Goal: Task Accomplishment & Management: Use online tool/utility

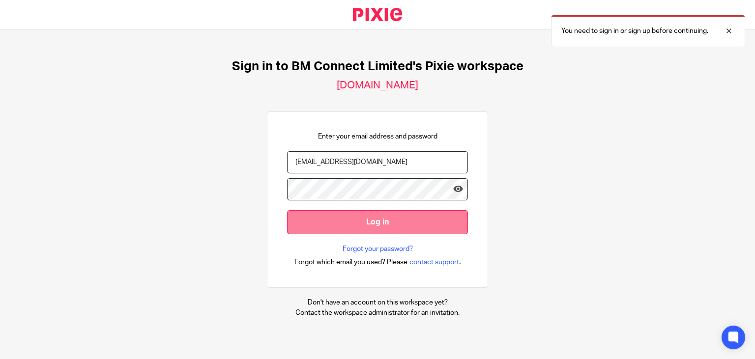
click at [348, 219] on input "Log in" at bounding box center [377, 222] width 181 height 24
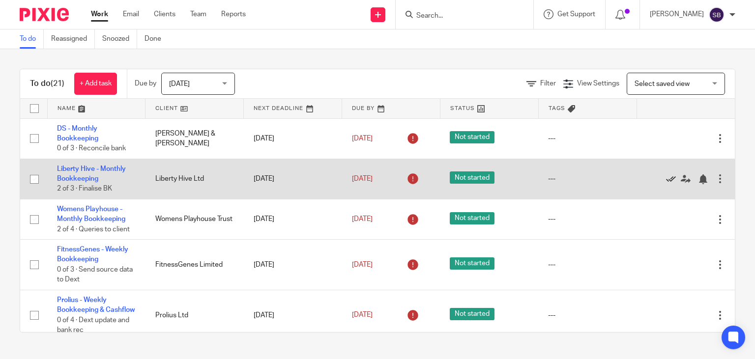
click at [669, 180] on icon at bounding box center [671, 179] width 10 height 10
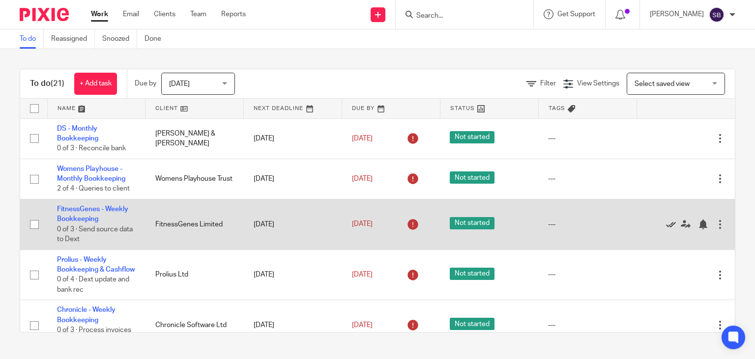
click at [671, 223] on icon at bounding box center [671, 225] width 10 height 10
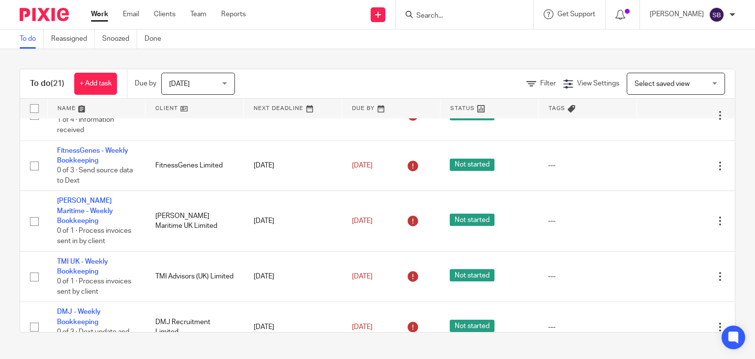
scroll to position [423, 0]
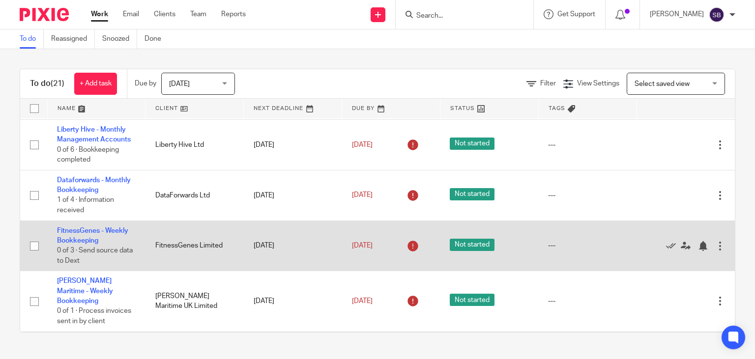
click at [670, 253] on div "Edit task Delete" at bounding box center [685, 245] width 79 height 25
click at [667, 251] on icon at bounding box center [671, 246] width 10 height 10
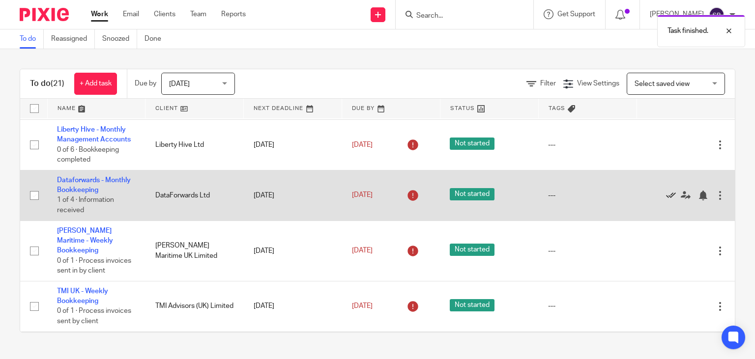
click at [669, 200] on icon at bounding box center [671, 196] width 10 height 10
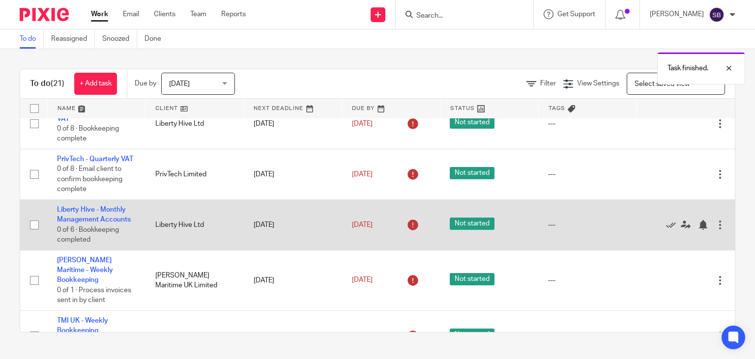
scroll to position [303, 0]
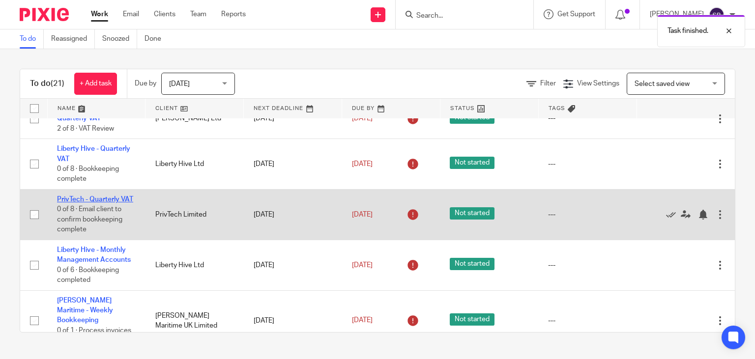
click at [123, 203] on link "PrivTech - Quarterly VAT" at bounding box center [95, 199] width 76 height 7
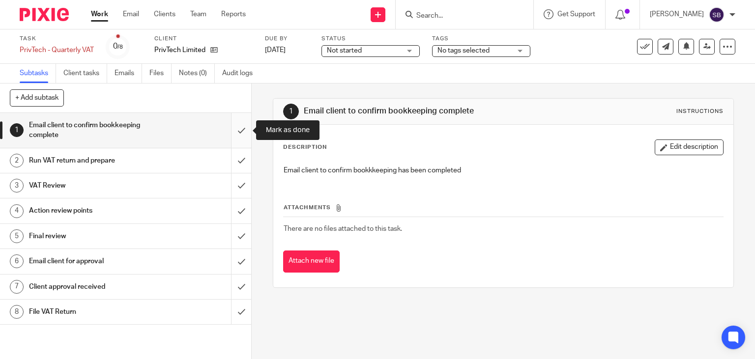
click at [242, 135] on input "submit" at bounding box center [125, 130] width 251 height 35
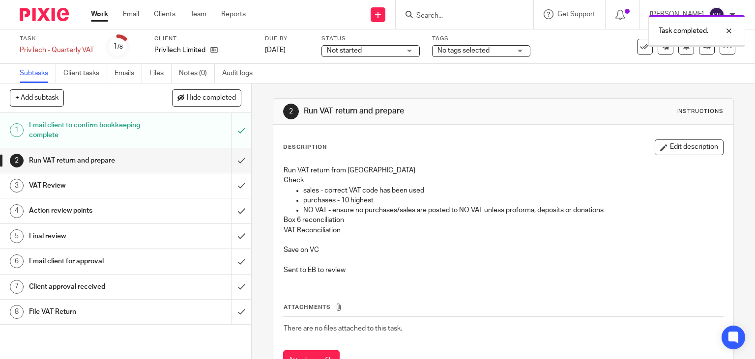
click at [241, 162] on input "submit" at bounding box center [125, 160] width 251 height 25
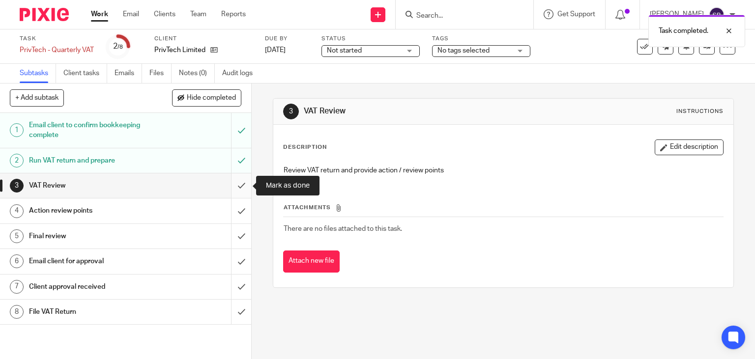
click at [243, 182] on input "submit" at bounding box center [125, 185] width 251 height 25
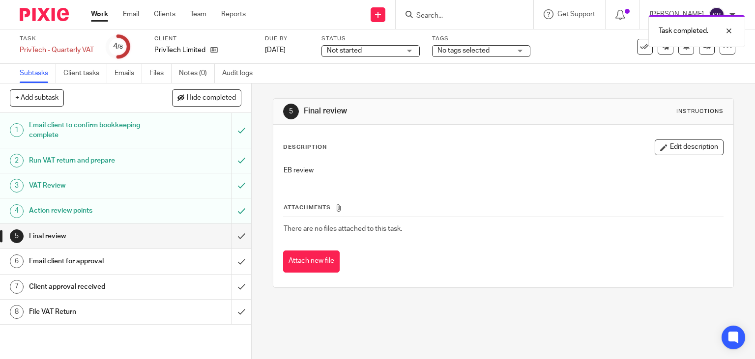
click at [97, 15] on link "Work" at bounding box center [99, 14] width 17 height 10
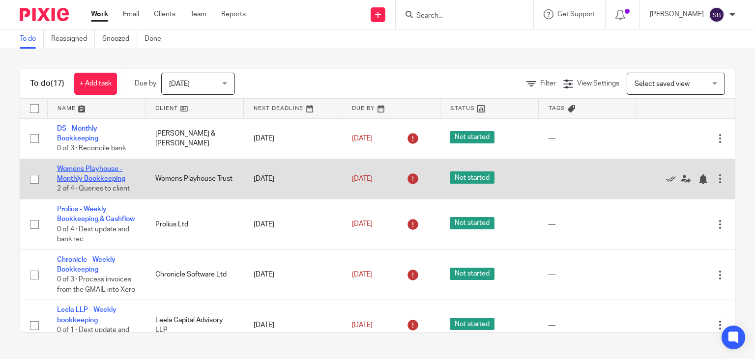
click at [95, 170] on link "Womens Playhouse - Monthly Bookkeeping" at bounding box center [91, 174] width 68 height 17
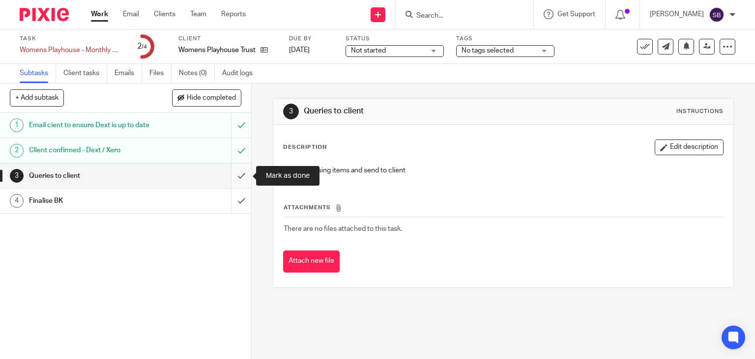
click at [237, 172] on input "submit" at bounding box center [125, 176] width 251 height 25
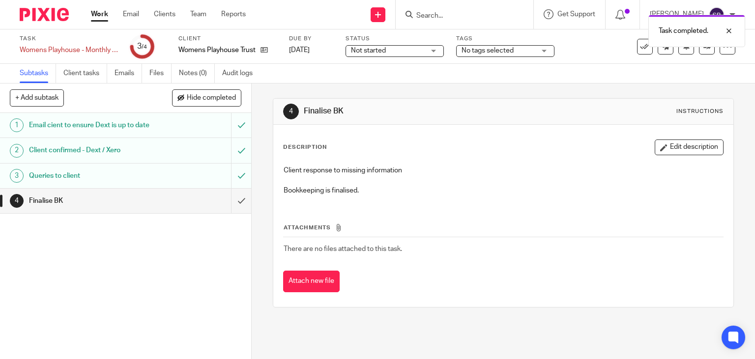
click at [102, 14] on link "Work" at bounding box center [99, 14] width 17 height 10
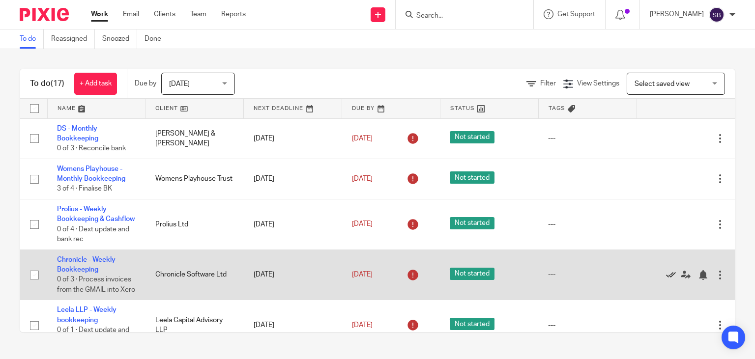
click at [670, 280] on icon at bounding box center [671, 275] width 10 height 10
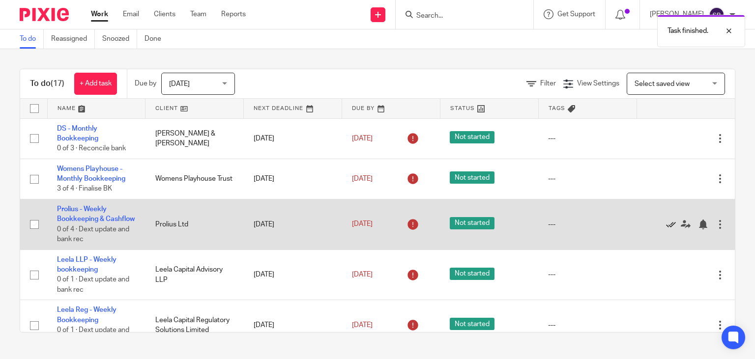
click at [669, 225] on link at bounding box center [673, 225] width 15 height 10
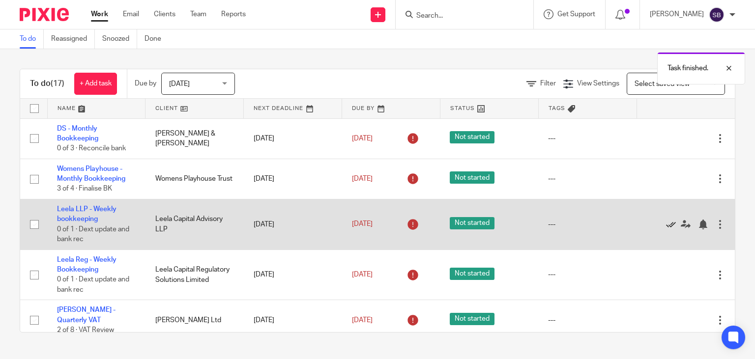
click at [670, 222] on icon at bounding box center [671, 225] width 10 height 10
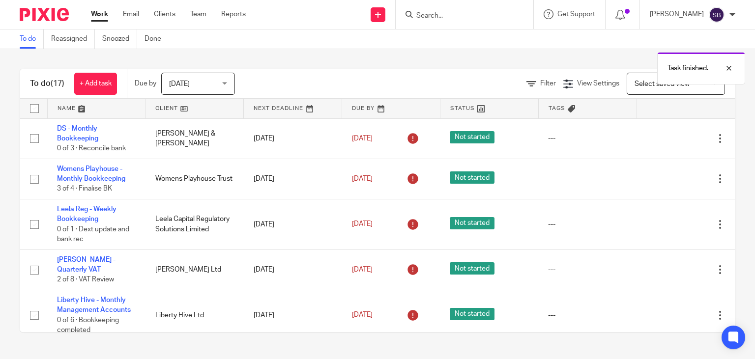
click at [670, 222] on icon at bounding box center [671, 225] width 10 height 10
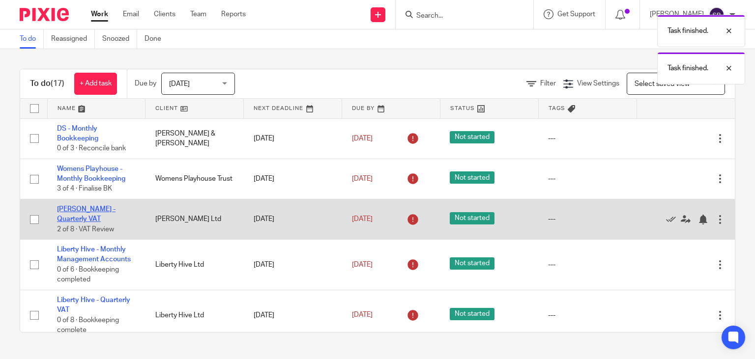
click at [115, 212] on link "[PERSON_NAME] - Quarterly VAT" at bounding box center [86, 214] width 58 height 17
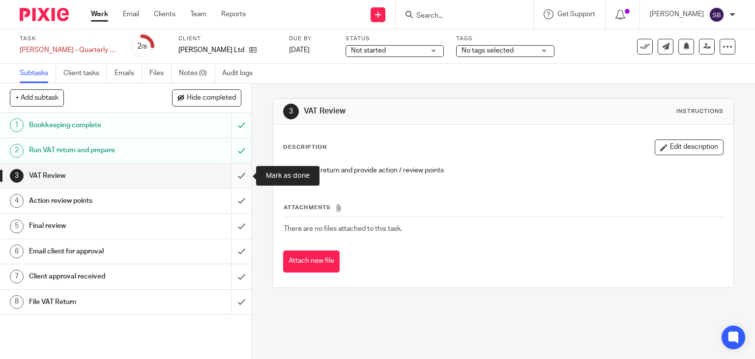
click at [238, 172] on input "submit" at bounding box center [125, 176] width 251 height 25
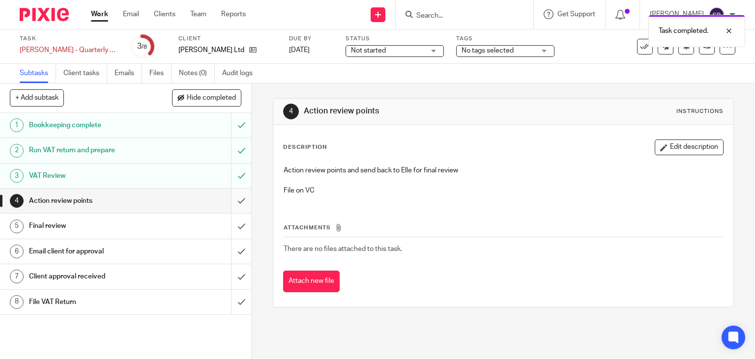
click at [239, 197] on input "submit" at bounding box center [125, 201] width 251 height 25
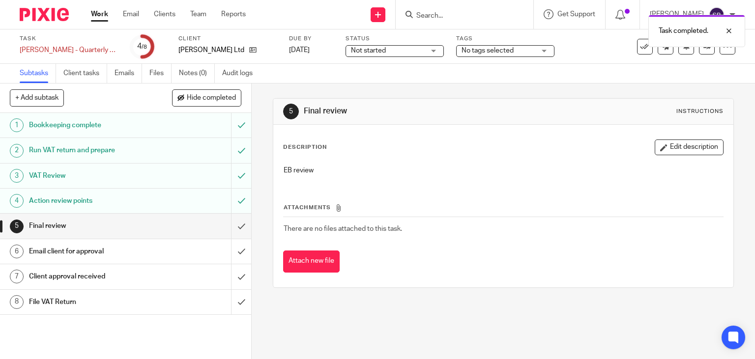
click at [105, 18] on link "Work" at bounding box center [99, 14] width 17 height 10
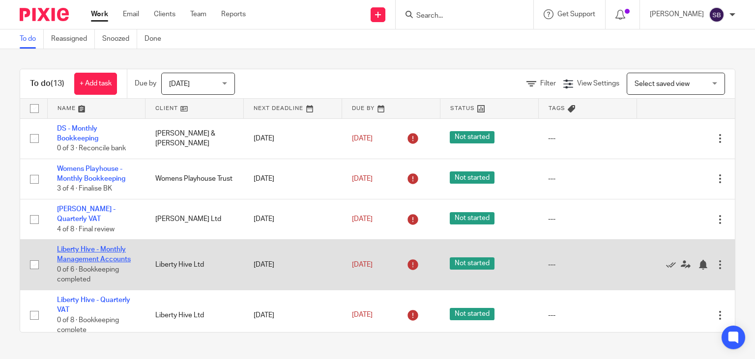
scroll to position [40, 0]
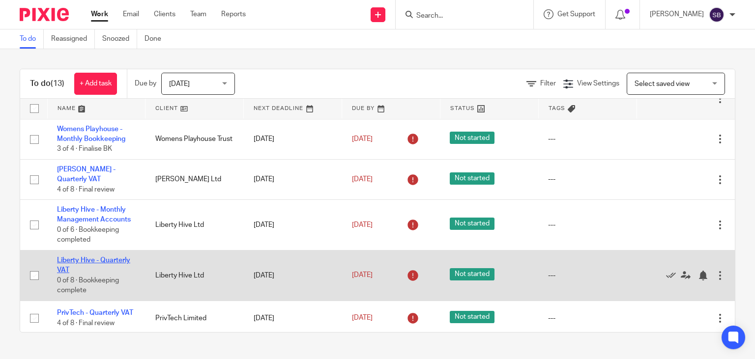
click at [113, 262] on link "Liberty Hive - Quarterly VAT" at bounding box center [93, 265] width 73 height 17
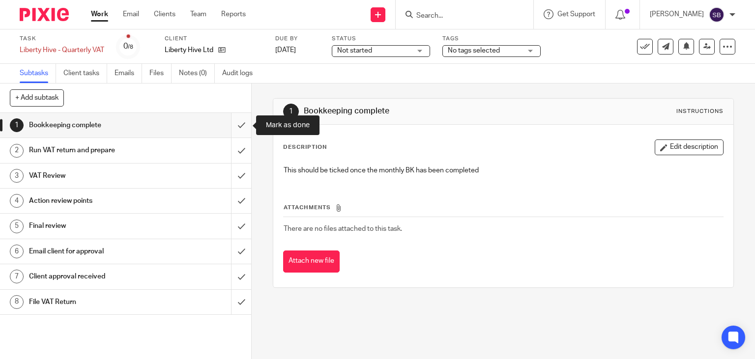
click at [239, 125] on input "submit" at bounding box center [125, 125] width 251 height 25
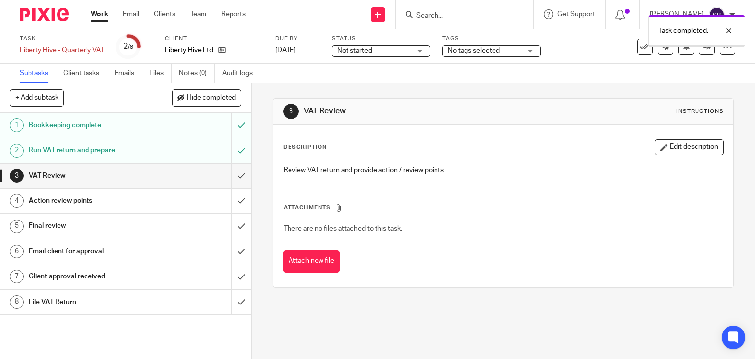
click at [241, 175] on input "submit" at bounding box center [125, 176] width 251 height 25
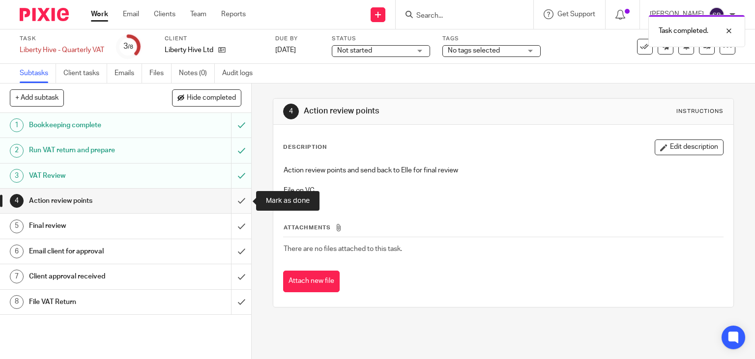
click at [239, 203] on input "submit" at bounding box center [125, 201] width 251 height 25
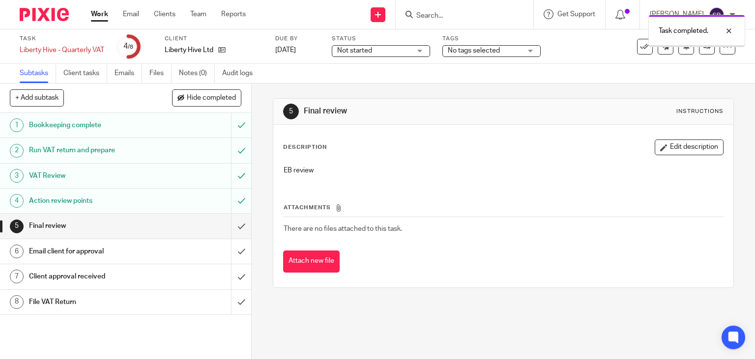
click at [101, 15] on link "Work" at bounding box center [99, 14] width 17 height 10
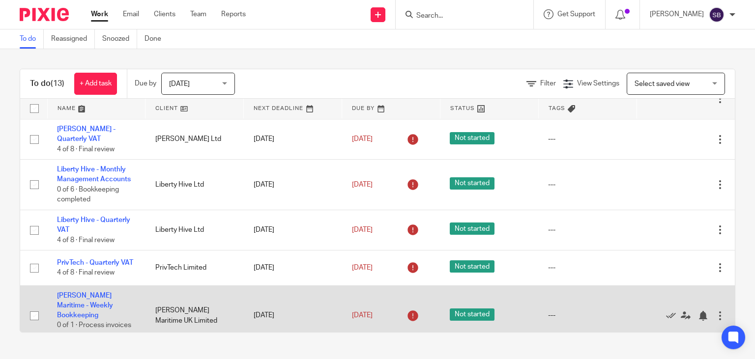
scroll to position [160, 0]
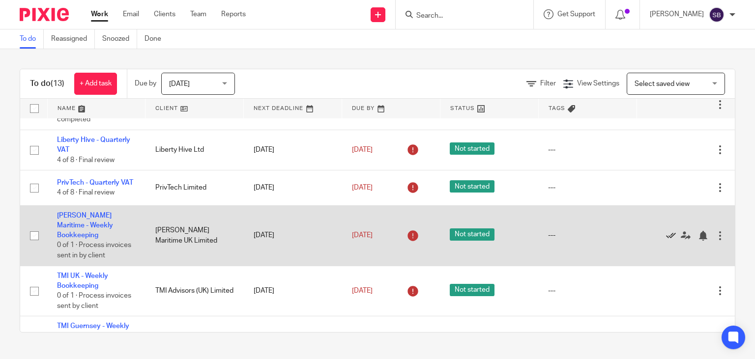
click at [669, 235] on icon at bounding box center [671, 236] width 10 height 10
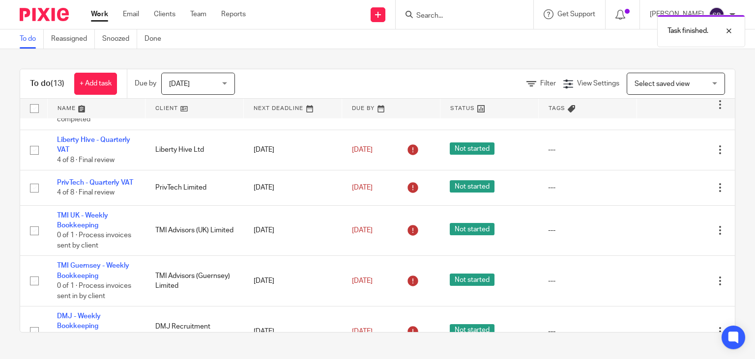
click at [669, 235] on icon at bounding box center [671, 231] width 10 height 10
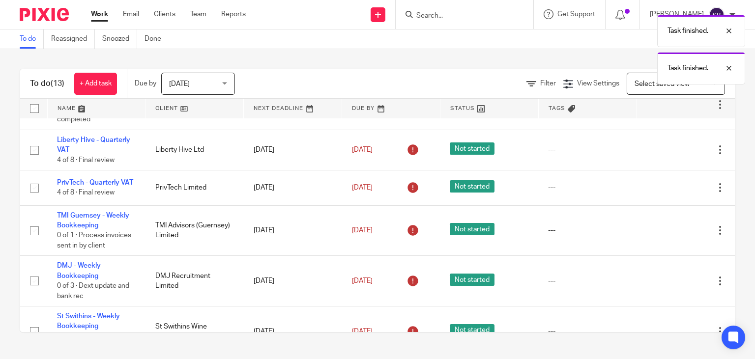
click at [669, 235] on icon at bounding box center [671, 231] width 10 height 10
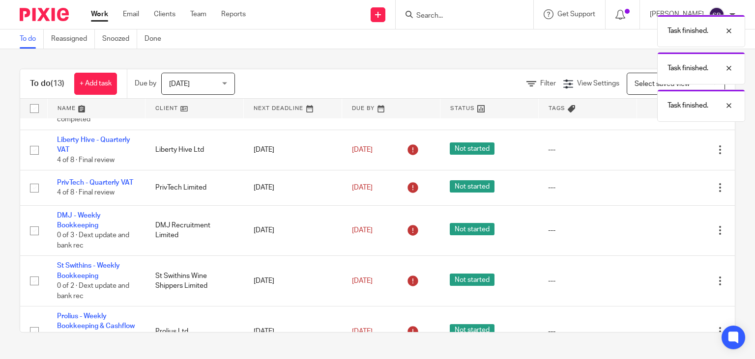
click at [669, 235] on icon at bounding box center [671, 231] width 10 height 10
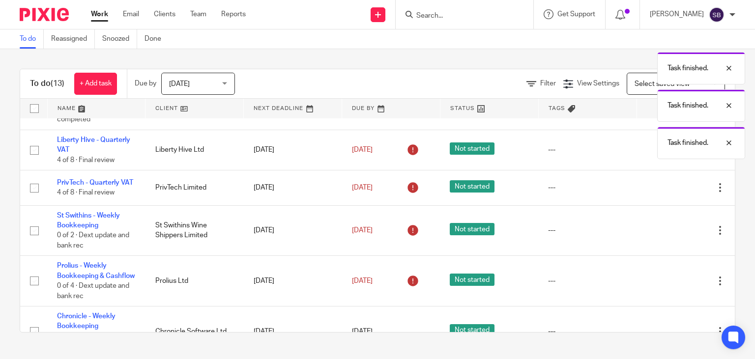
click at [667, 234] on icon at bounding box center [671, 231] width 10 height 10
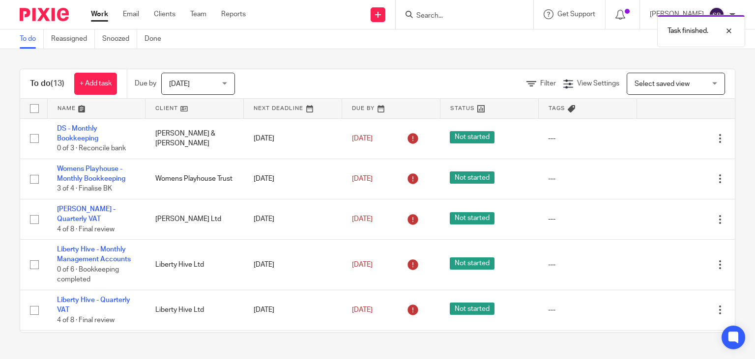
scroll to position [146, 0]
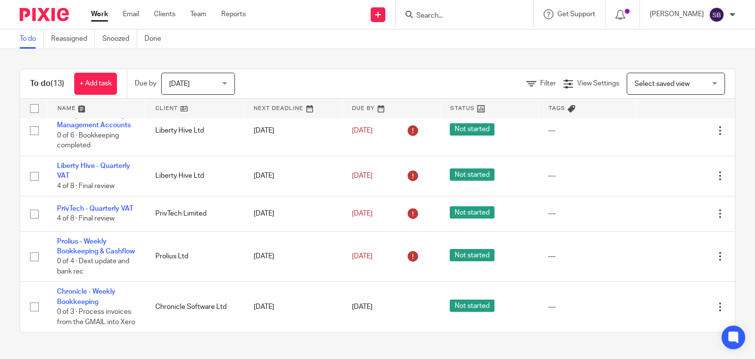
drag, startPoint x: 205, startPoint y: 70, endPoint x: 205, endPoint y: 77, distance: 6.4
click at [205, 71] on div "Due by Today Today Today Tomorrow This week Next week This month Next month All…" at bounding box center [189, 83] width 125 height 29
click at [205, 81] on span "[DATE]" at bounding box center [195, 83] width 52 height 21
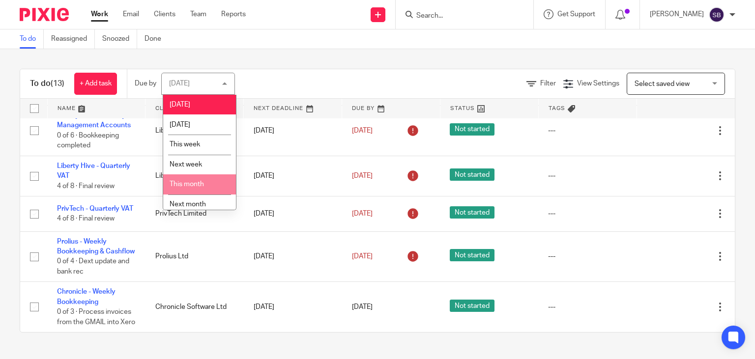
scroll to position [27, 0]
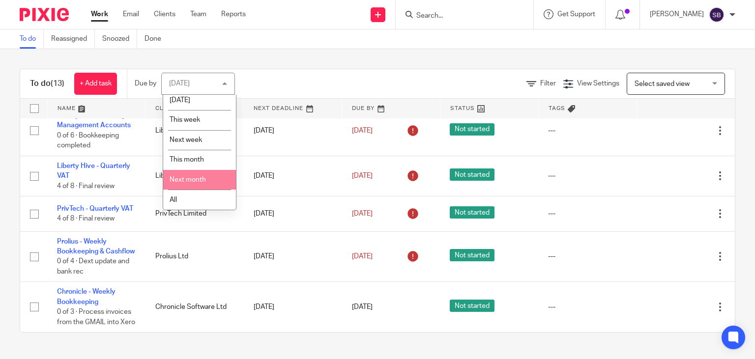
click at [204, 170] on li "Next month" at bounding box center [199, 180] width 73 height 20
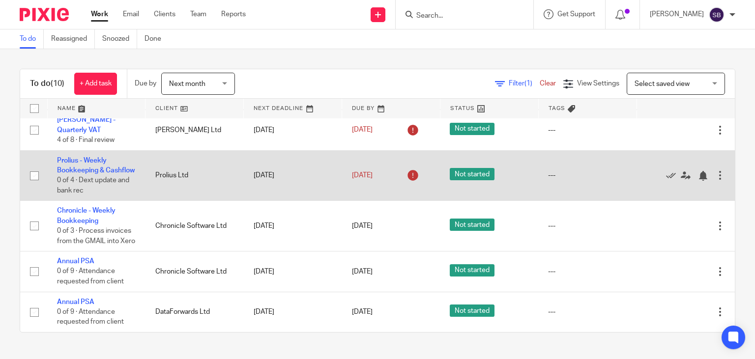
scroll to position [188, 0]
